Goal: Transaction & Acquisition: Register for event/course

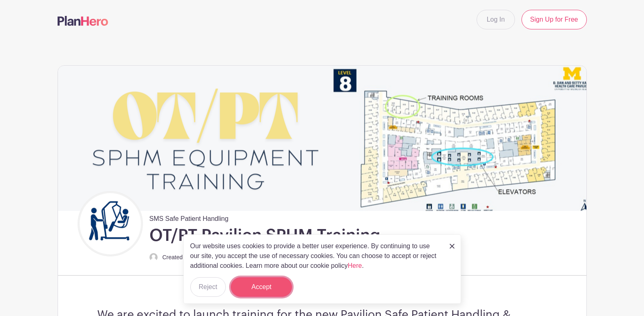
click at [277, 294] on button "Accept" at bounding box center [261, 287] width 61 height 20
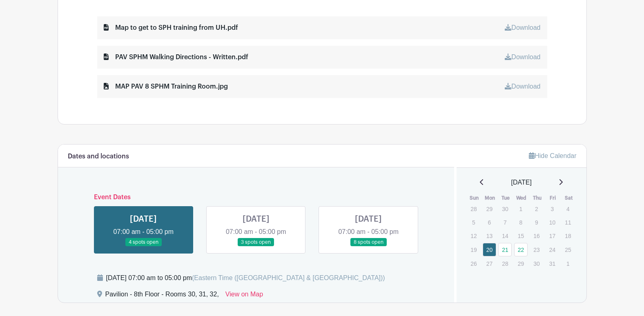
scroll to position [449, 0]
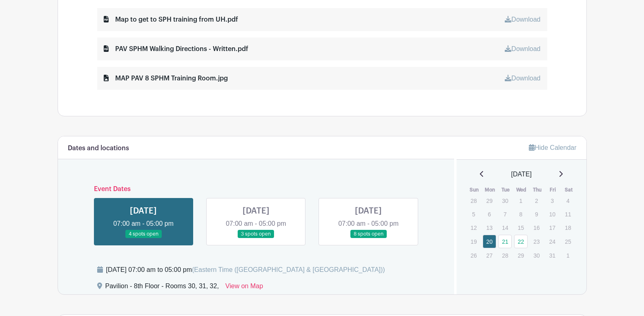
click at [143, 239] on link at bounding box center [143, 239] width 0 height 0
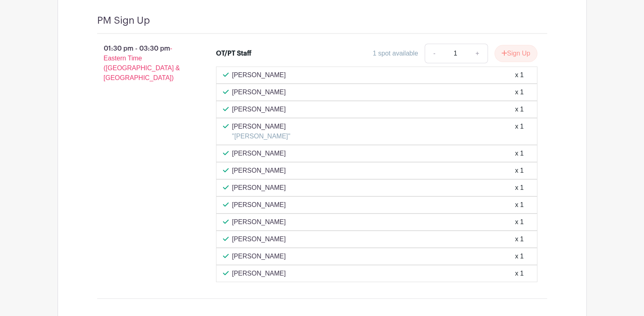
scroll to position [1389, 0]
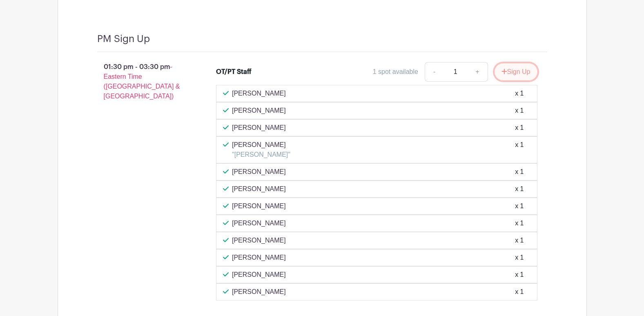
click at [521, 69] on button "Sign Up" at bounding box center [516, 71] width 43 height 17
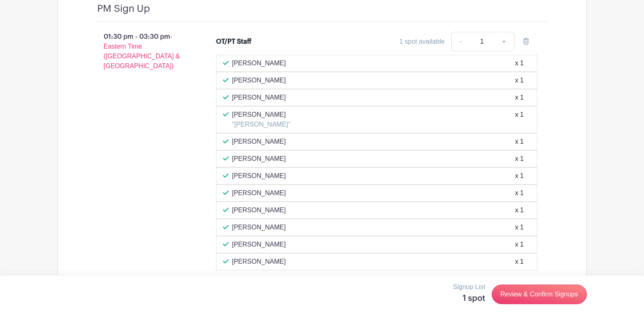
scroll to position [1468, 0]
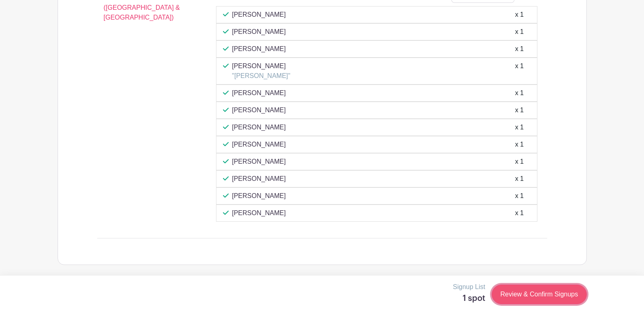
click at [551, 290] on link "Review & Confirm Signups" at bounding box center [539, 295] width 95 height 20
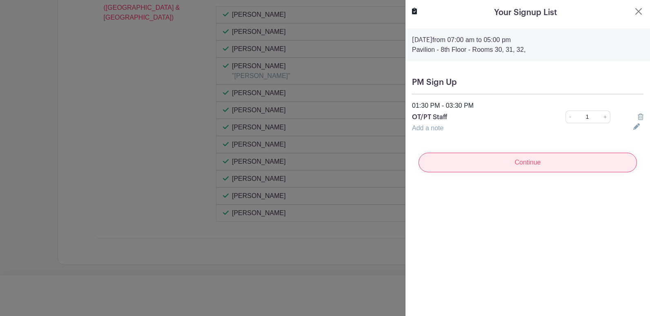
click at [509, 164] on input "Continue" at bounding box center [528, 163] width 219 height 20
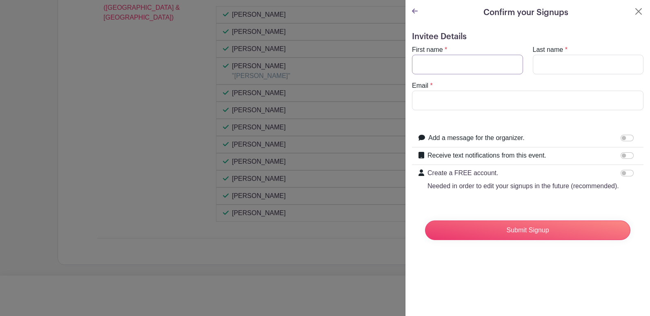
click at [449, 67] on input "First name" at bounding box center [467, 65] width 111 height 20
type input "[PERSON_NAME]"
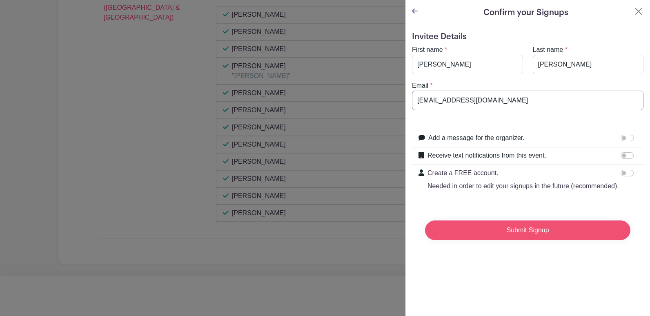
type input "[EMAIL_ADDRESS][DOMAIN_NAME]"
click at [518, 235] on input "Submit Signup" at bounding box center [527, 231] width 205 height 20
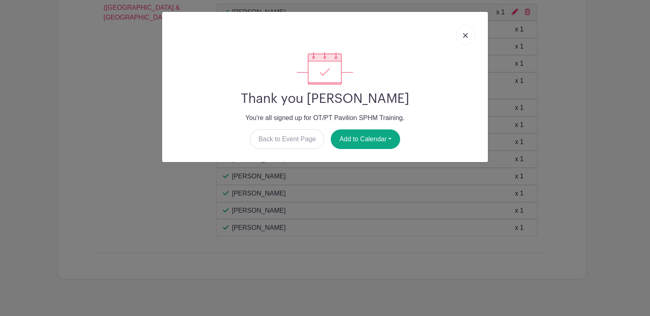
click at [466, 31] on link at bounding box center [465, 35] width 19 height 20
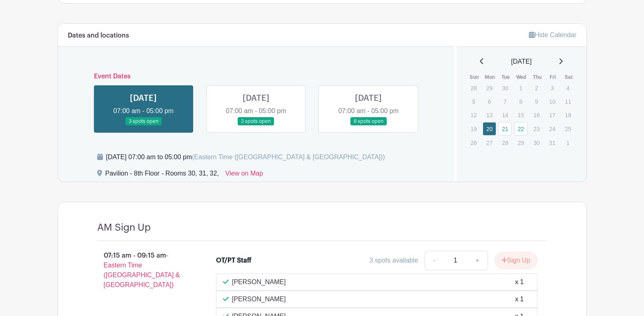
scroll to position [528, 0]
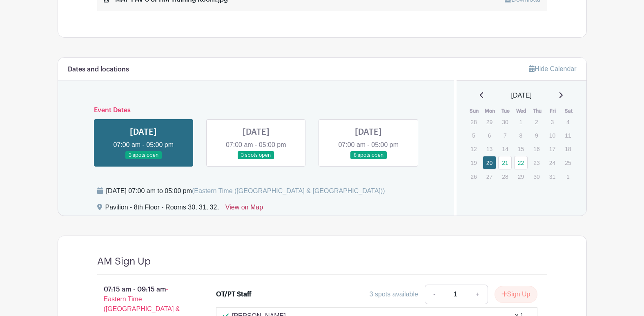
click at [244, 210] on link "View on Map" at bounding box center [244, 209] width 38 height 13
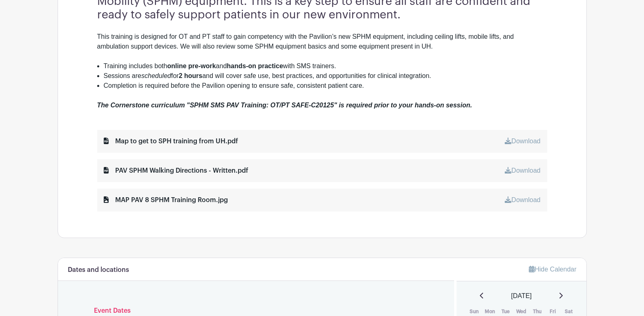
scroll to position [324, 0]
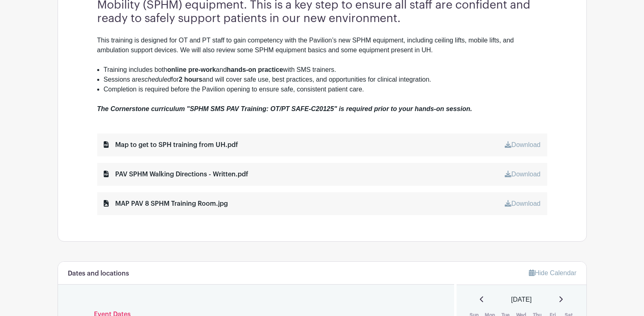
click at [525, 147] on link "Download" at bounding box center [523, 144] width 36 height 7
click at [527, 178] on div "PAV SPHM Walking Directions - Written.pdf Download" at bounding box center [322, 174] width 450 height 23
click at [527, 176] on link "Download" at bounding box center [523, 174] width 36 height 7
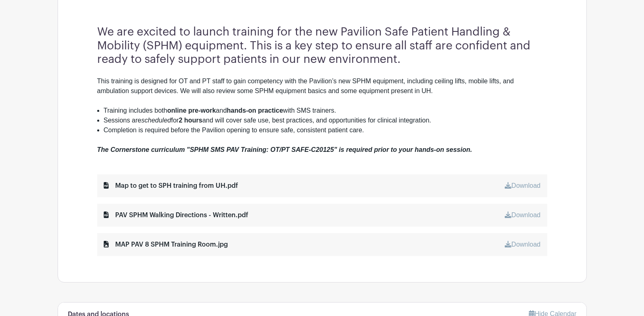
click at [520, 243] on link "Download" at bounding box center [523, 244] width 36 height 7
click at [439, 113] on li "Training includes both online pre-work and hands-on practice with SMS trainers." at bounding box center [326, 111] width 444 height 10
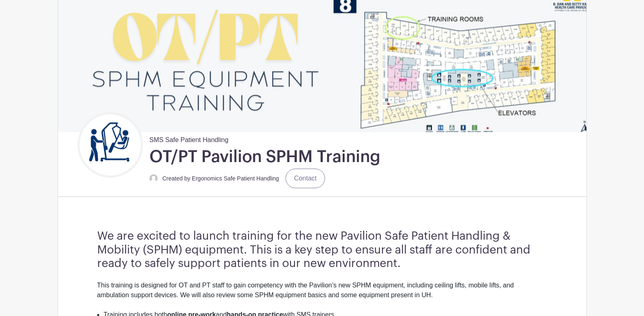
scroll to position [38, 0]
